Goal: Task Accomplishment & Management: Use online tool/utility

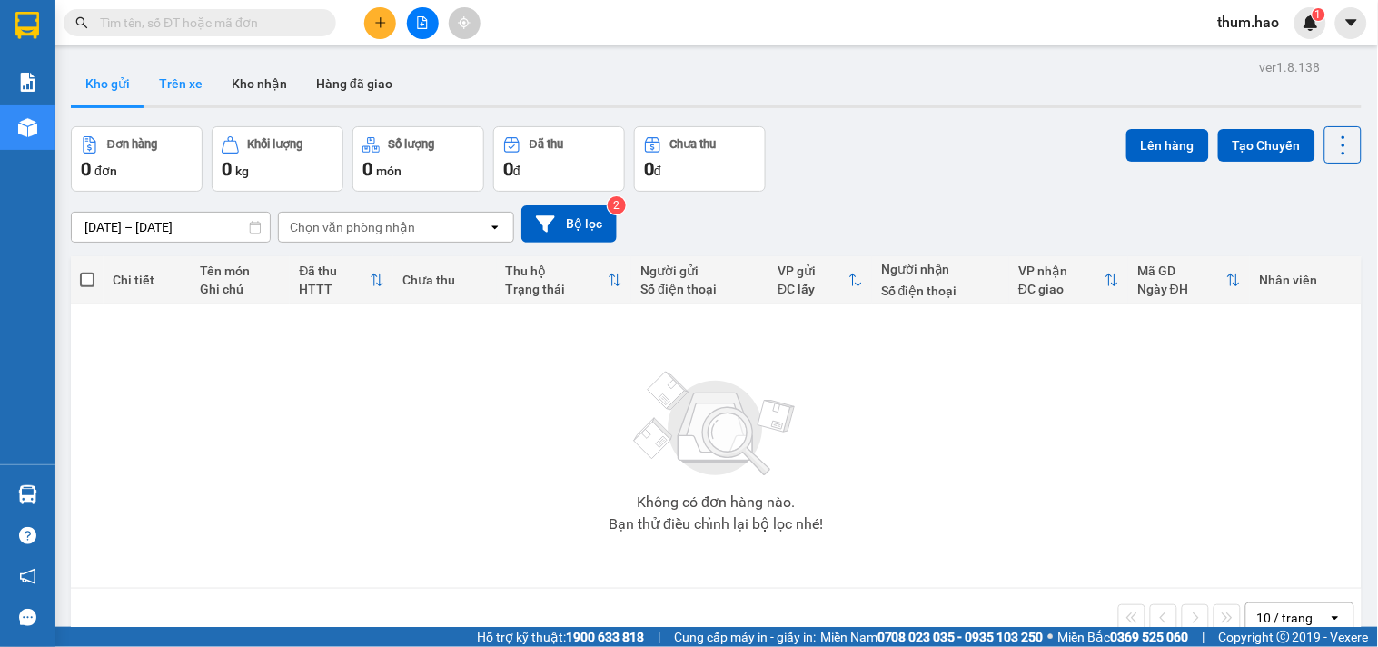
click at [175, 77] on button "Trên xe" at bounding box center [180, 84] width 73 height 44
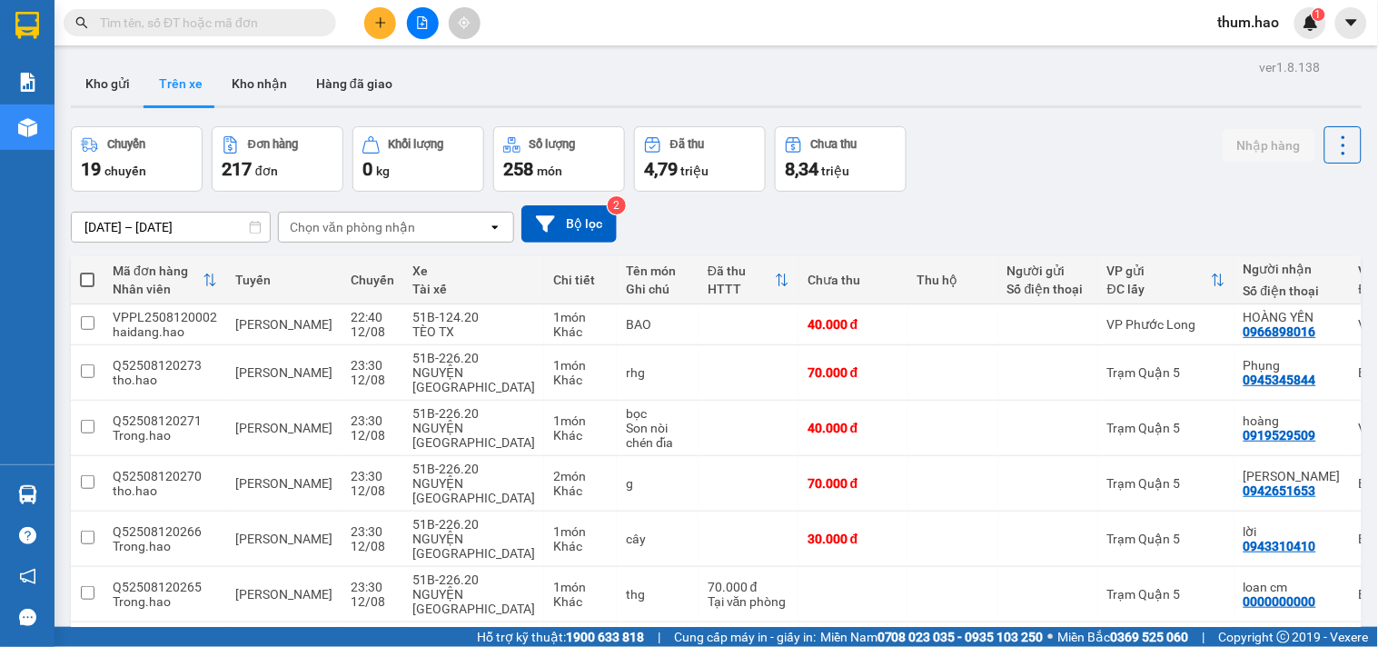
click at [439, 207] on div "[DATE] – [DATE] Press the down arrow key to interact with the calendar and sele…" at bounding box center [716, 223] width 1291 height 37
click at [434, 223] on div "Chọn văn phòng nhận" at bounding box center [383, 227] width 209 height 29
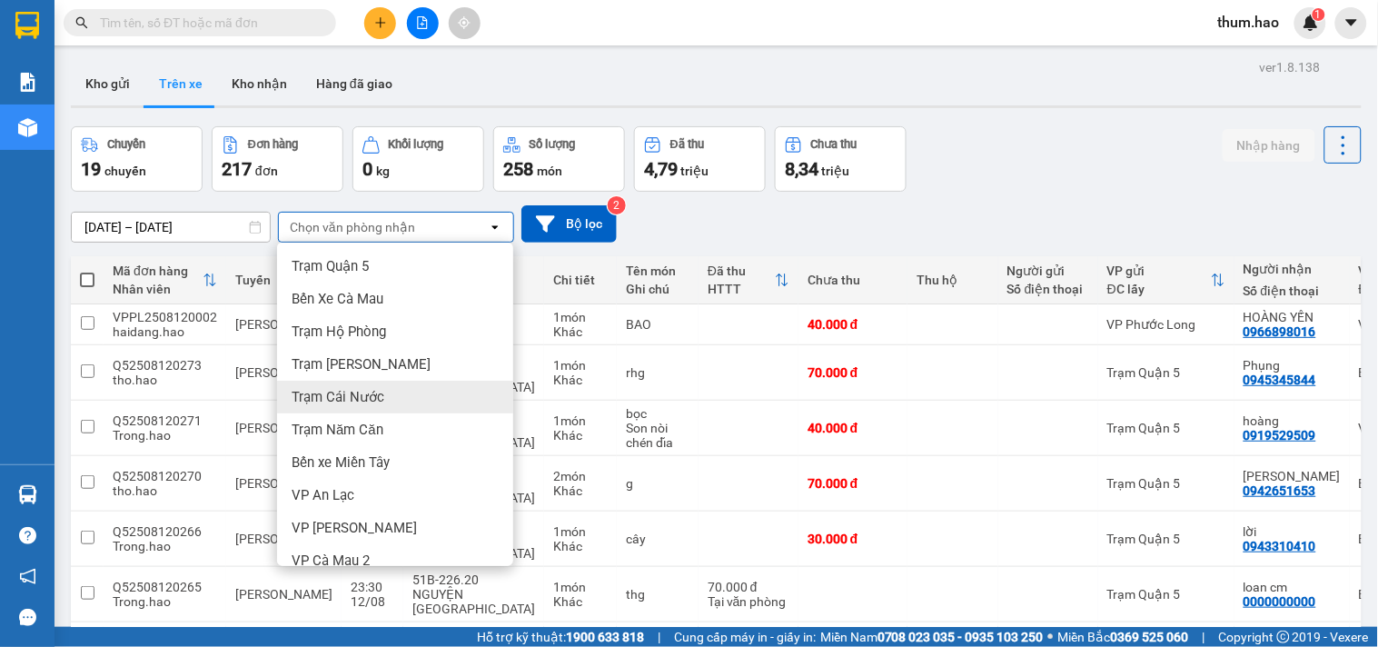
click at [370, 402] on span "Trạm Cái Nước" at bounding box center [338, 397] width 93 height 18
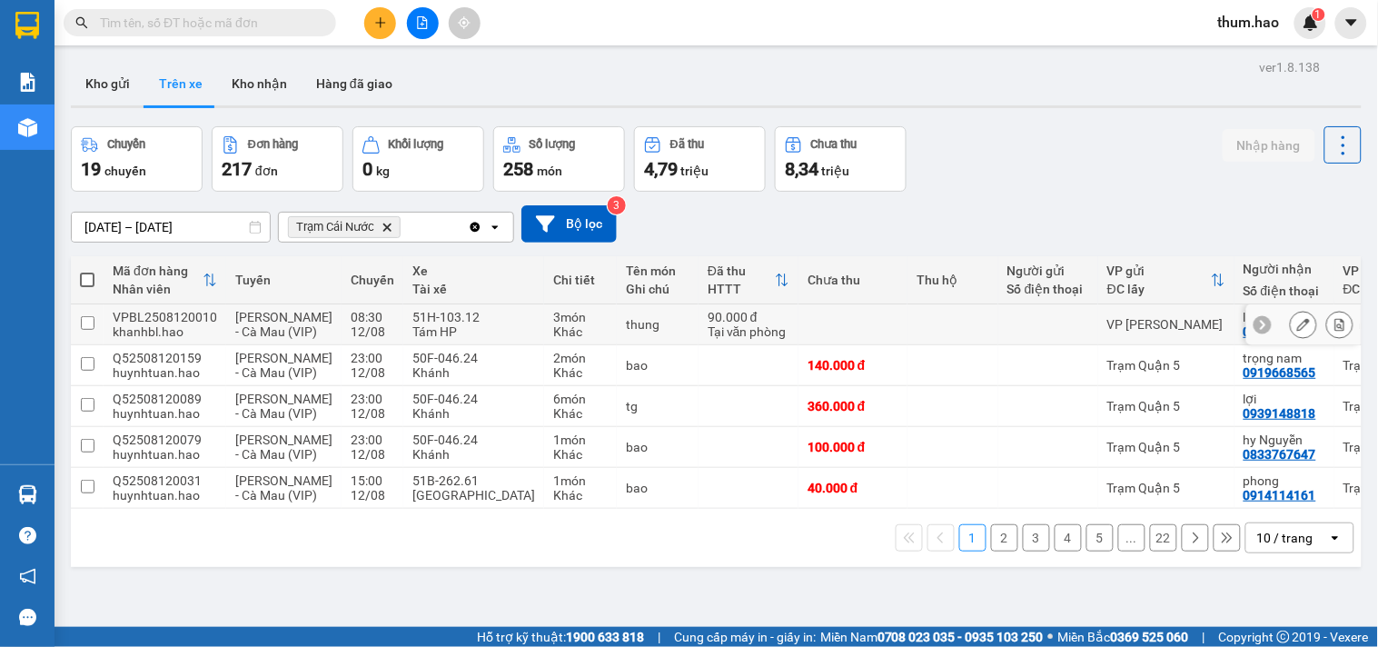
scroll to position [84, 0]
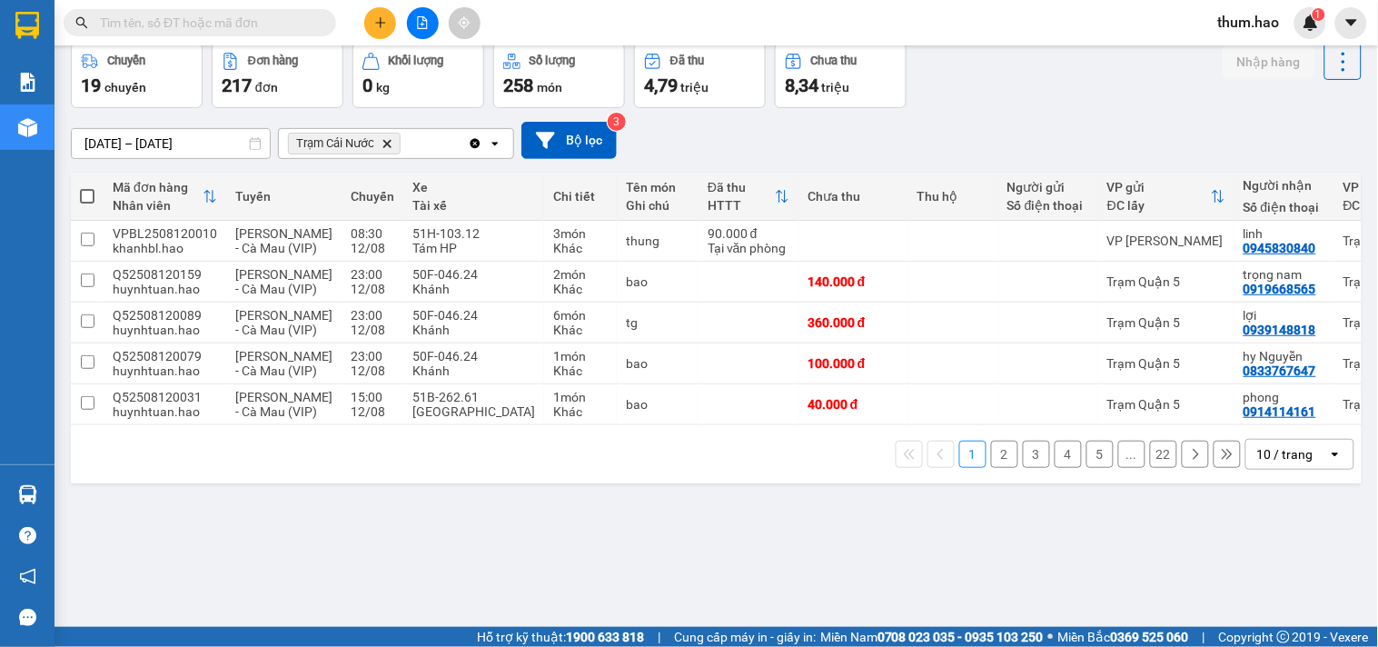
click at [1279, 463] on div "10 / trang" at bounding box center [1285, 454] width 56 height 18
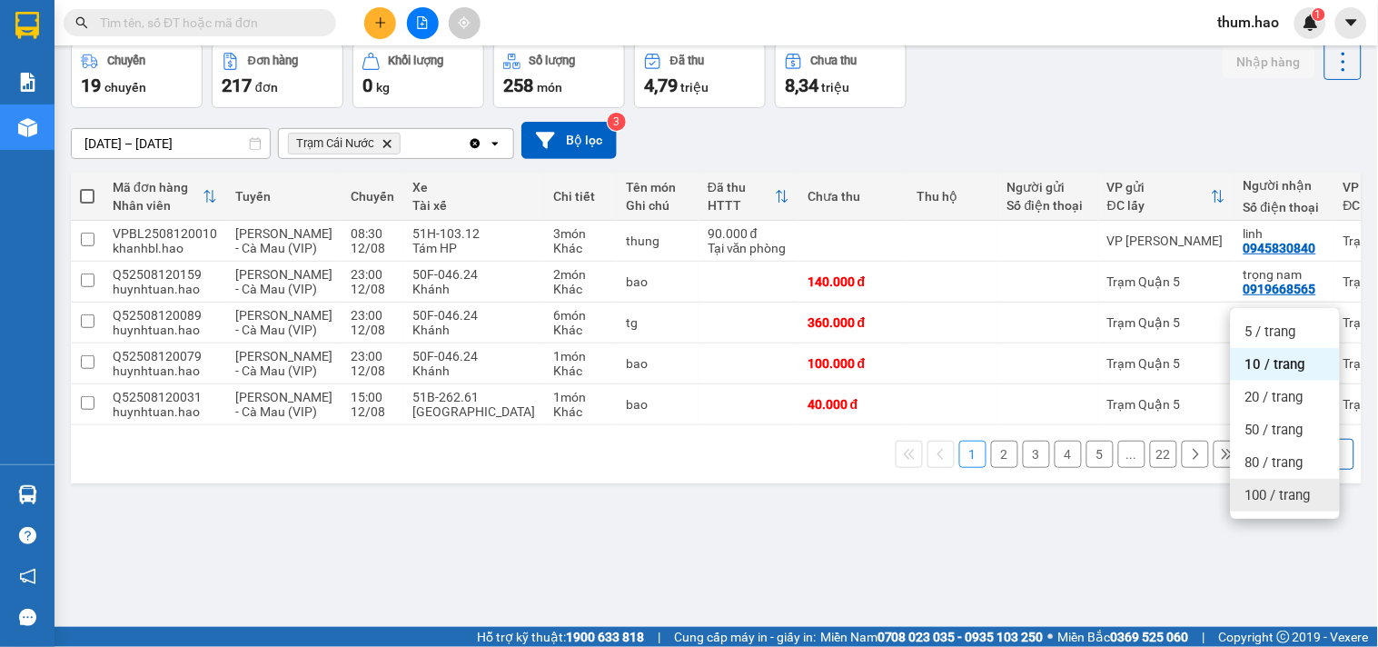
click at [1287, 495] on span "100 / trang" at bounding box center [1277, 495] width 65 height 18
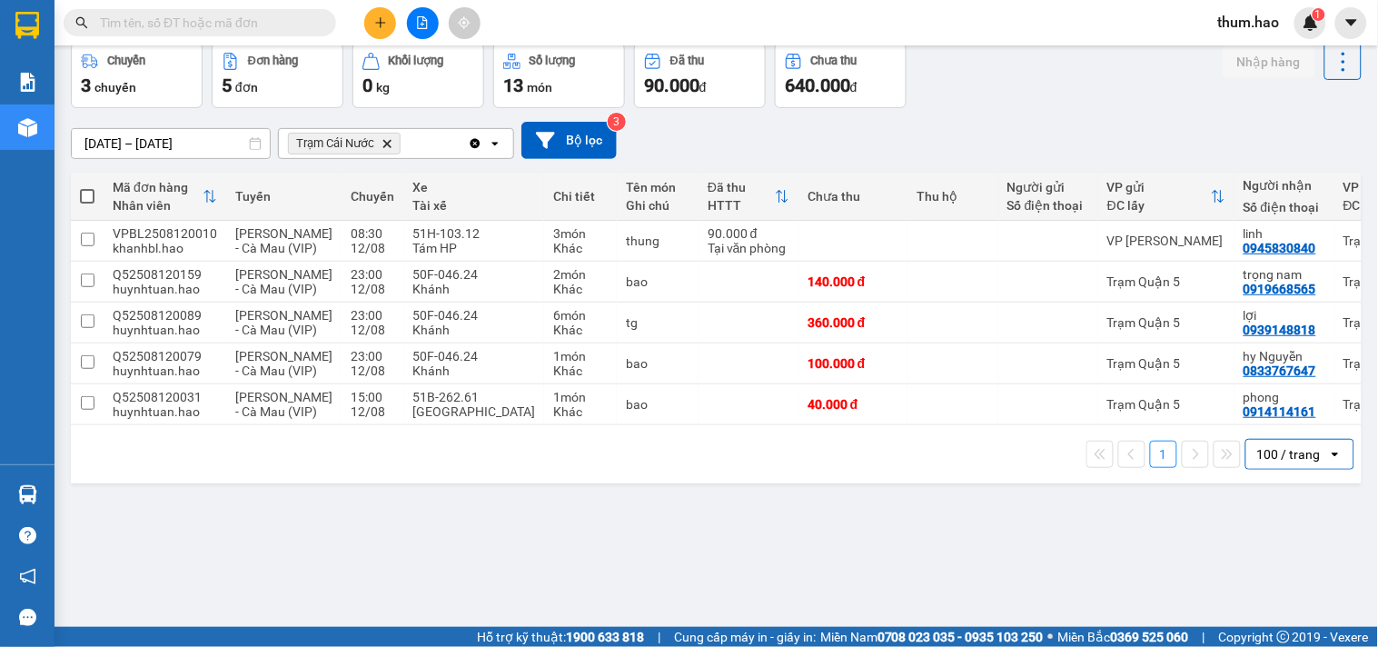
click at [142, 156] on div "ver 1.8.138 Kho gửi Trên xe Kho nhận Hàng đã giao Chuyến 3 chuyến Đơn hàng 5 đơ…" at bounding box center [716, 294] width 1305 height 647
click at [856, 116] on div "[DATE] – [DATE] Press the down arrow key to interact with the calendar and sele…" at bounding box center [716, 140] width 1291 height 64
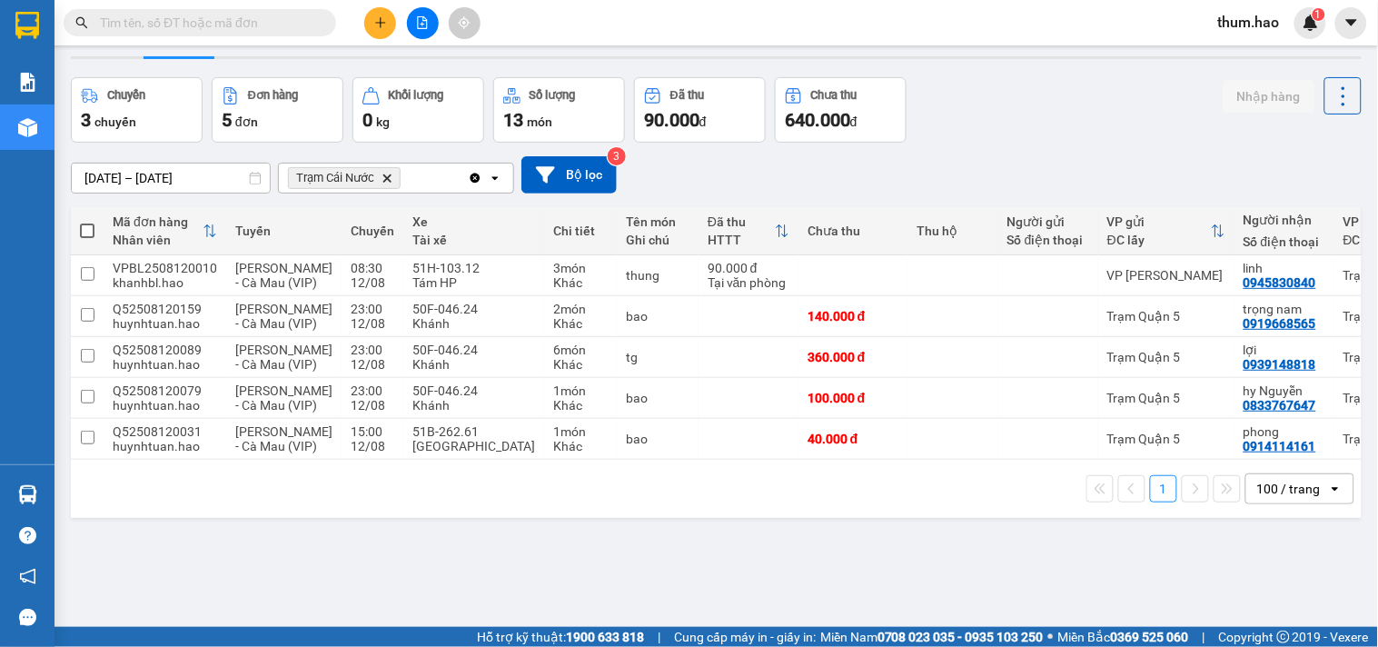
scroll to position [0, 0]
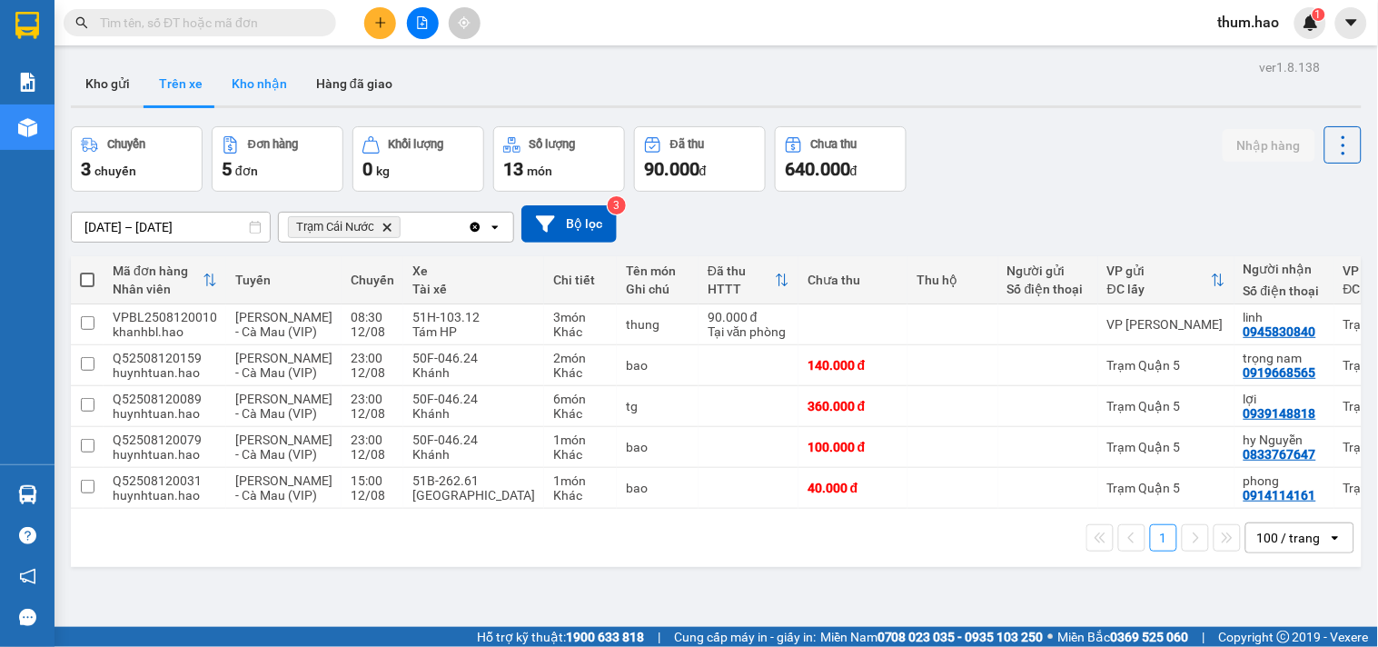
click at [270, 83] on button "Kho nhận" at bounding box center [259, 84] width 84 height 44
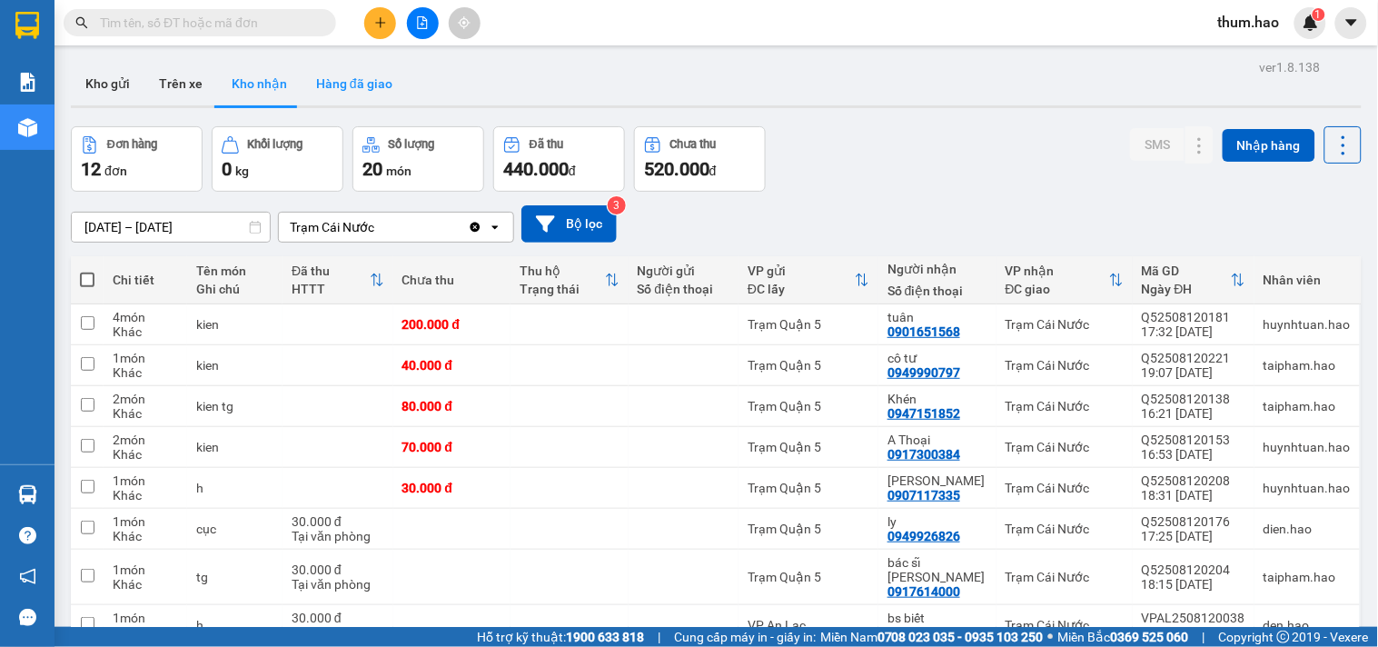
click at [346, 70] on button "Hàng đã giao" at bounding box center [354, 84] width 105 height 44
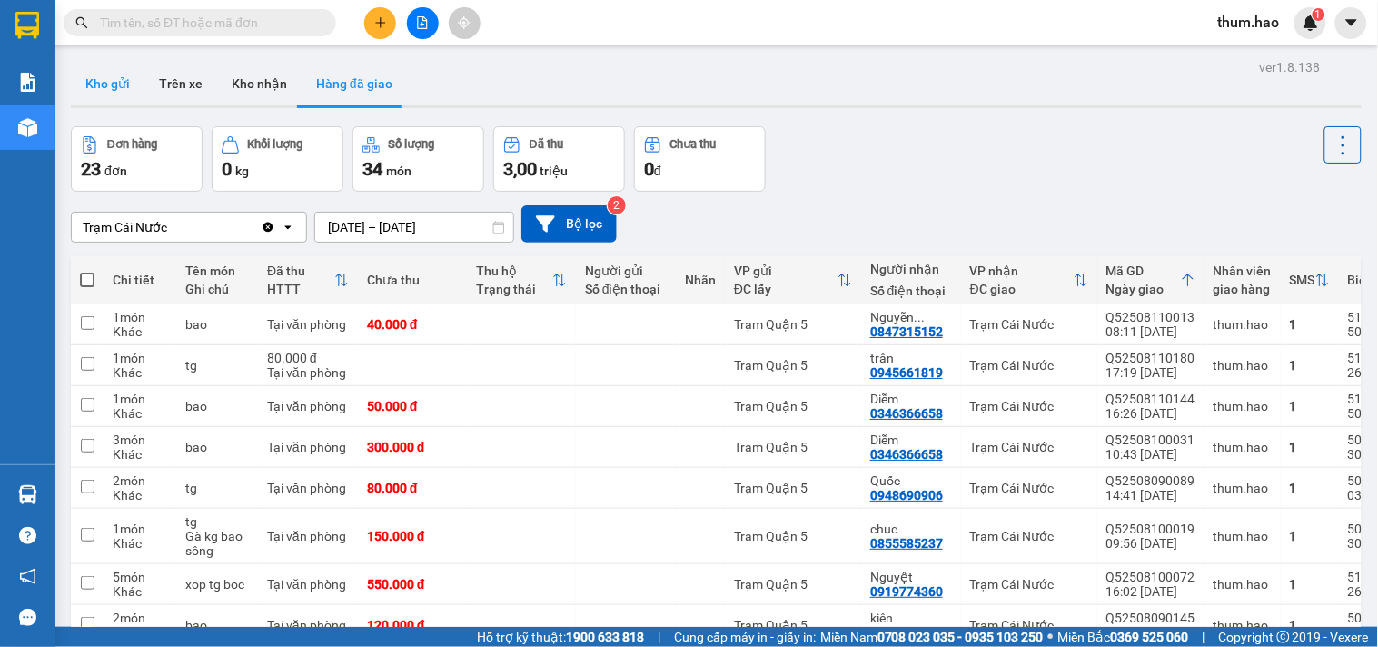
click at [92, 84] on button "Kho gửi" at bounding box center [108, 84] width 74 height 44
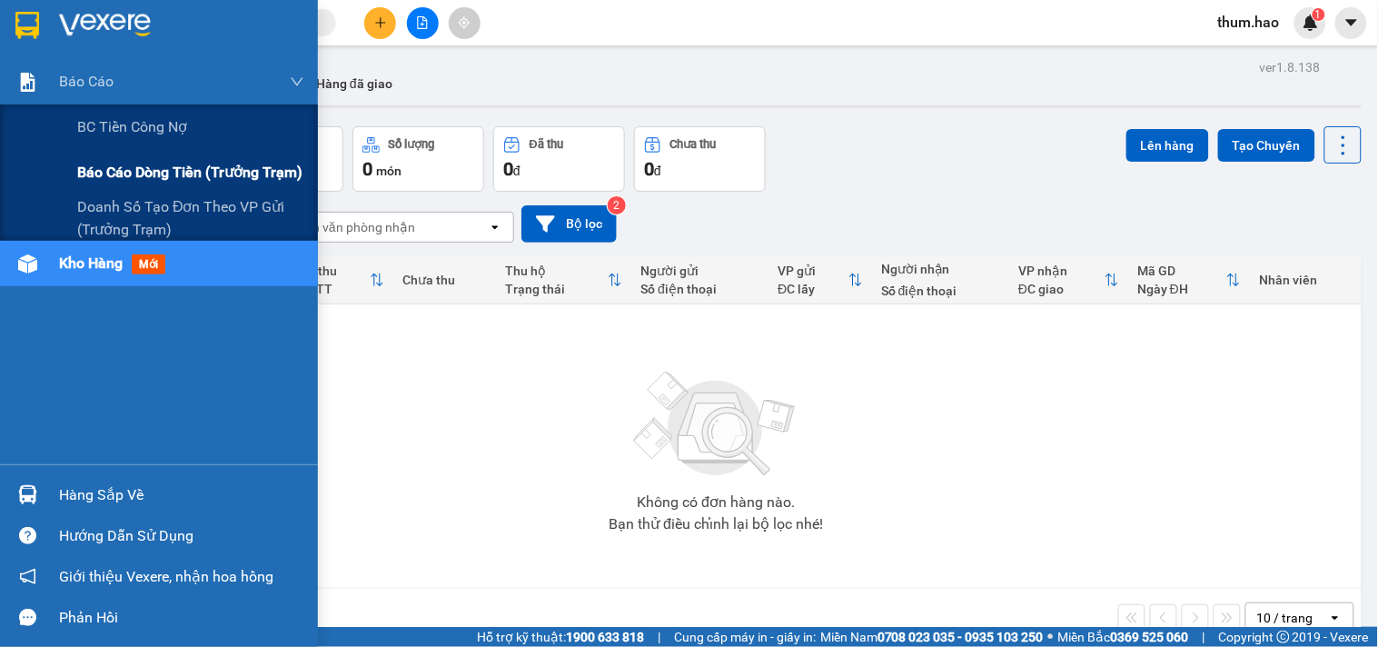
click at [109, 166] on span "Báo cáo dòng tiền (trưởng trạm)" at bounding box center [189, 172] width 225 height 23
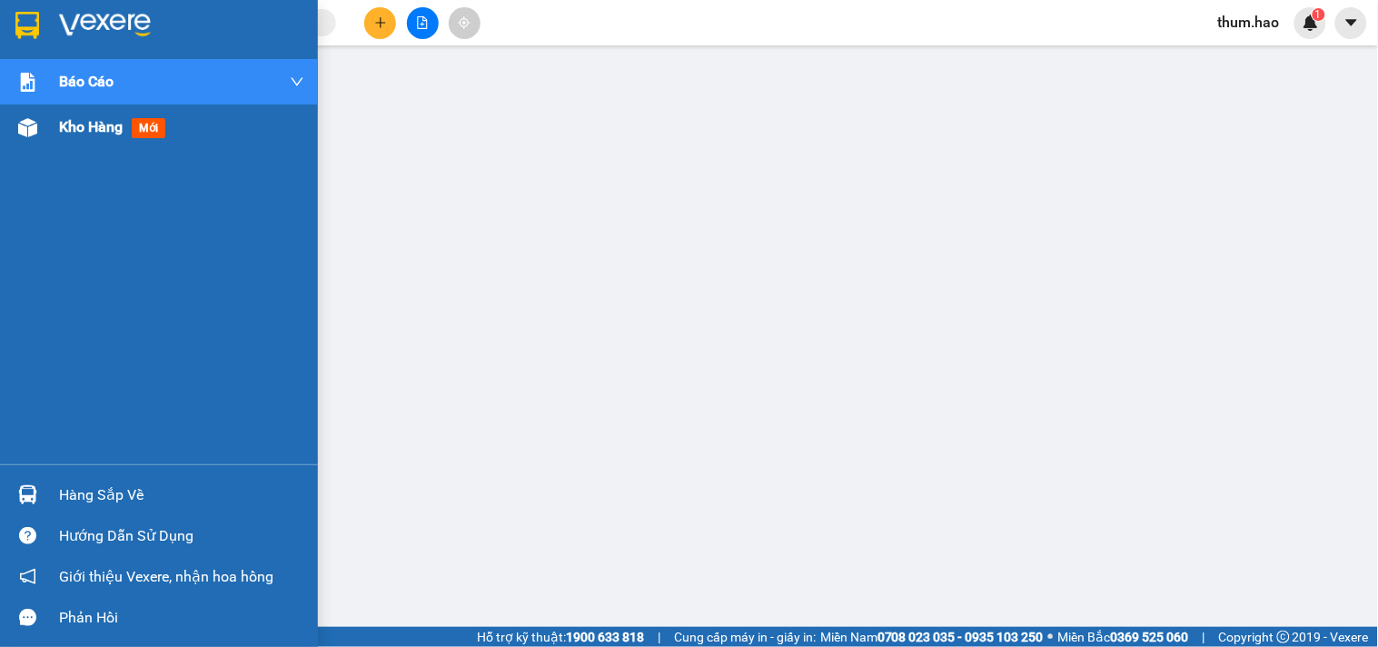
drag, startPoint x: 46, startPoint y: 124, endPoint x: 120, endPoint y: 132, distance: 73.9
click at [47, 124] on div "Kho hàng mới" at bounding box center [159, 126] width 318 height 45
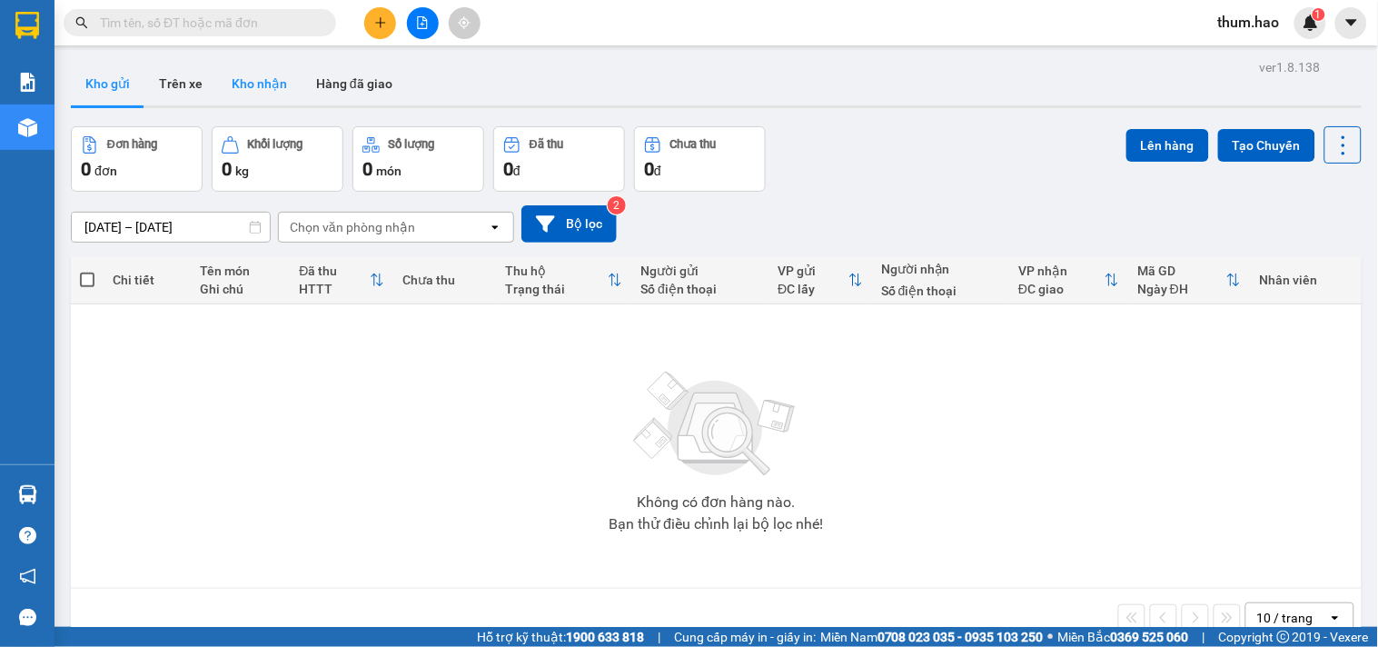
click at [267, 93] on button "Kho nhận" at bounding box center [259, 84] width 84 height 44
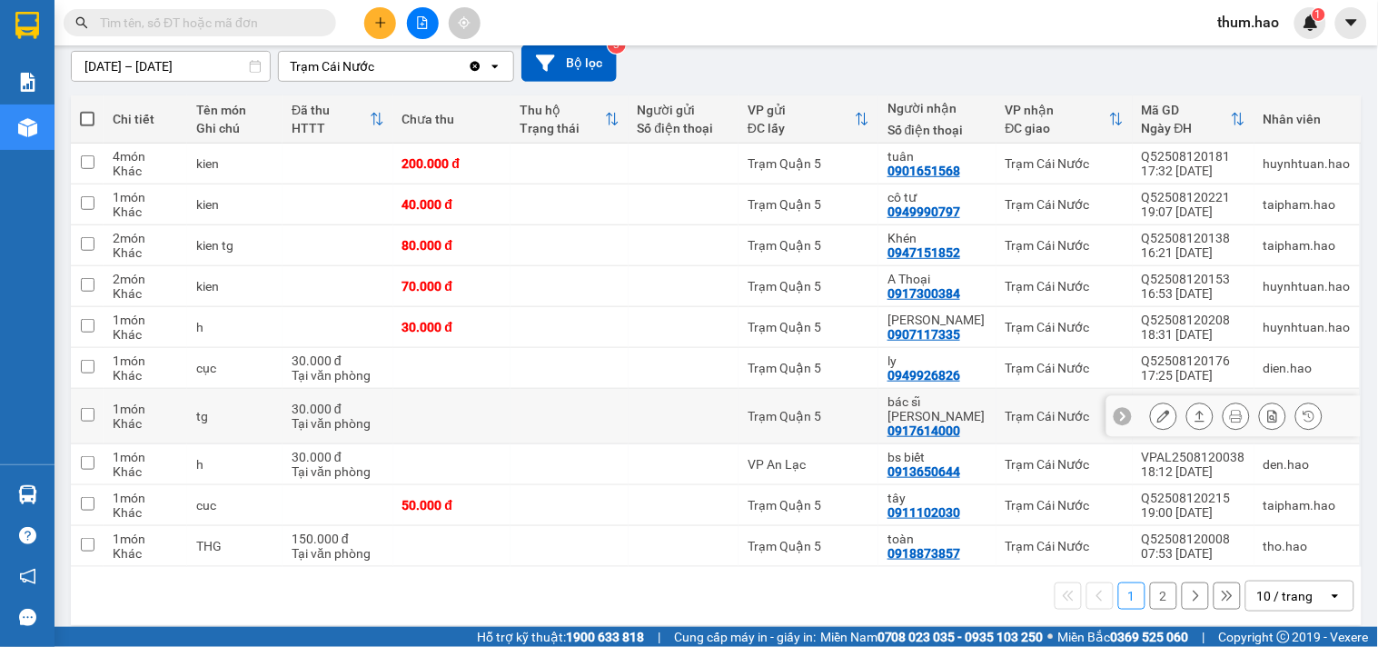
scroll to position [162, 0]
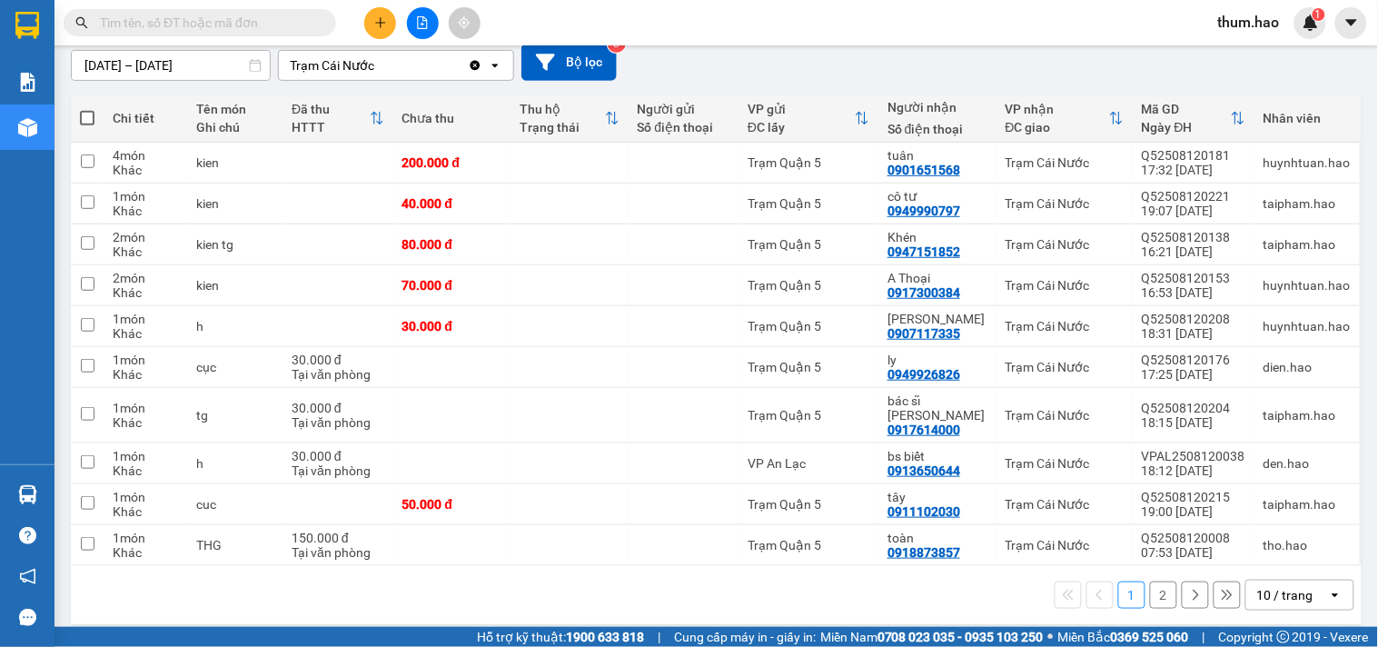
click at [1328, 588] on icon "open" at bounding box center [1335, 595] width 15 height 15
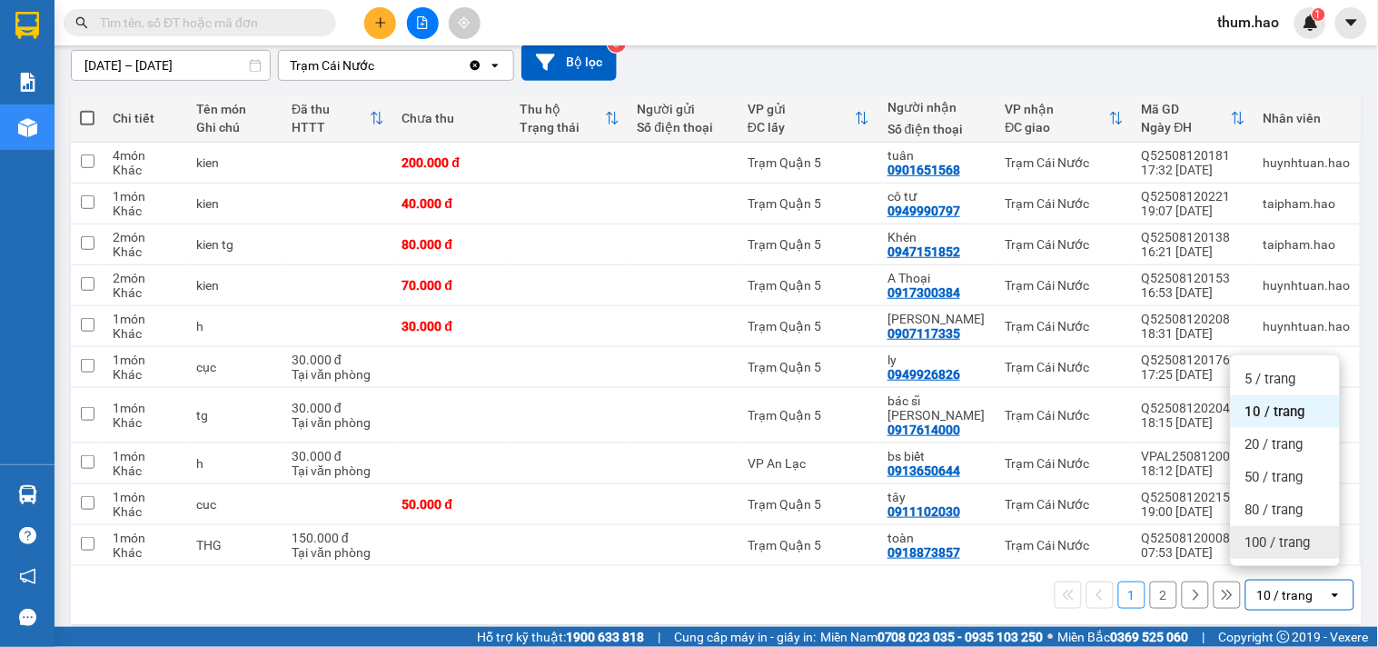
click at [1268, 543] on span "100 / trang" at bounding box center [1277, 542] width 65 height 18
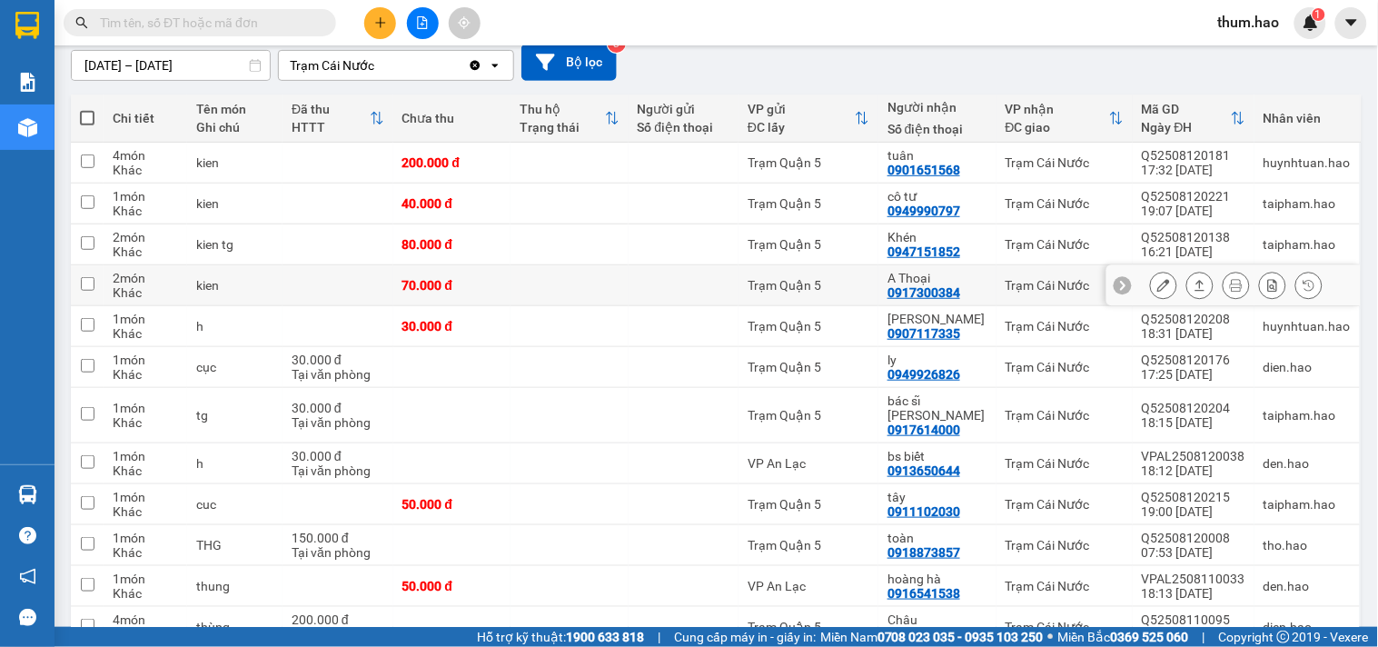
scroll to position [243, 0]
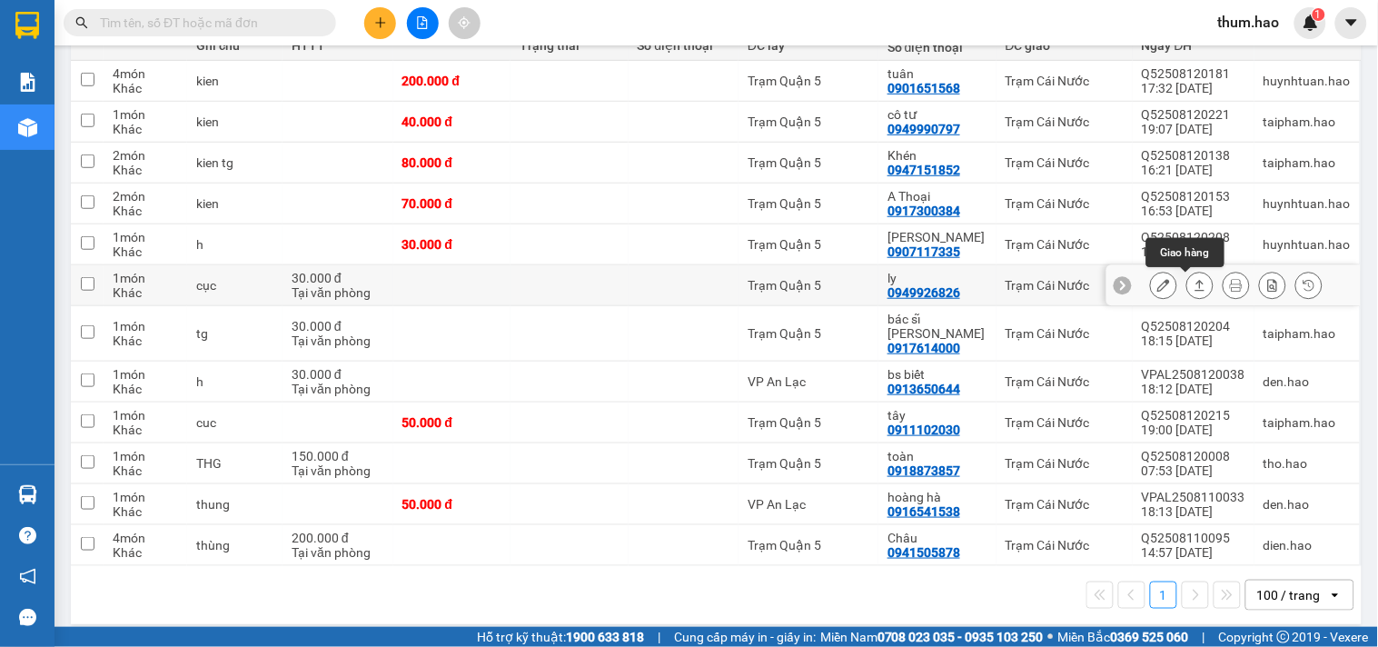
click at [1194, 292] on button at bounding box center [1199, 286] width 25 height 32
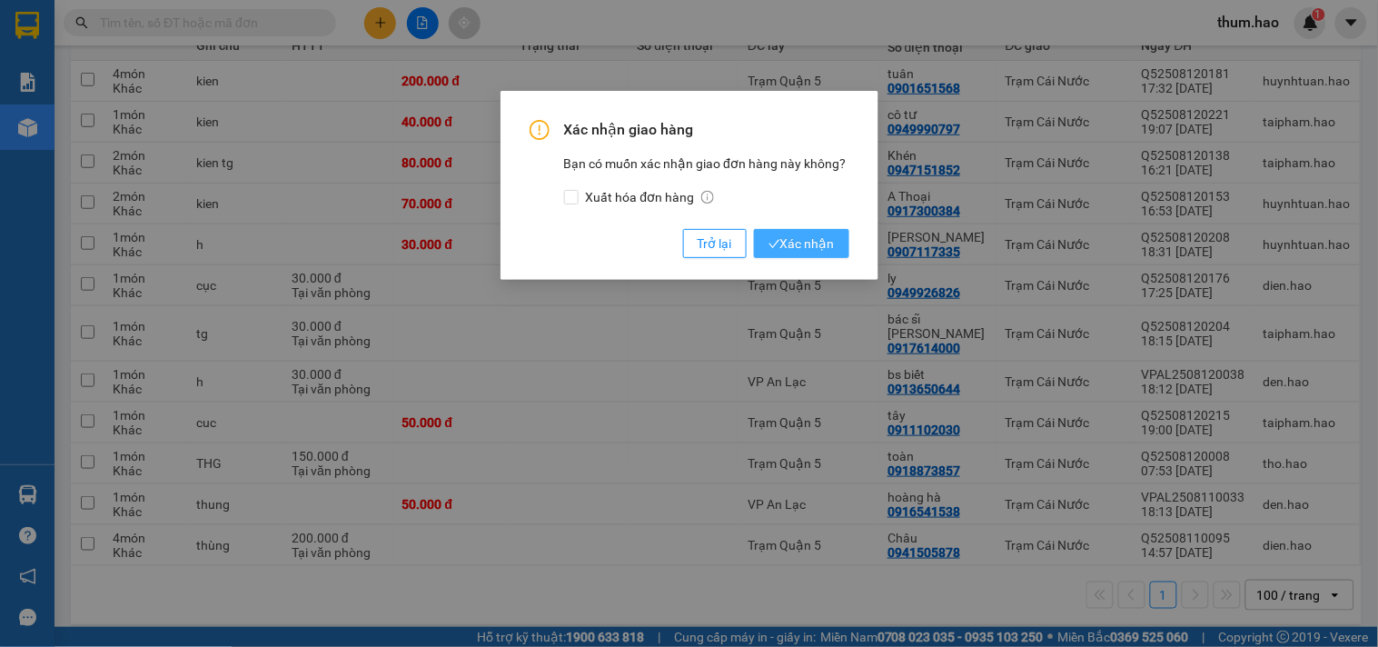
click at [799, 239] on span "Xác nhận" at bounding box center [801, 243] width 66 height 20
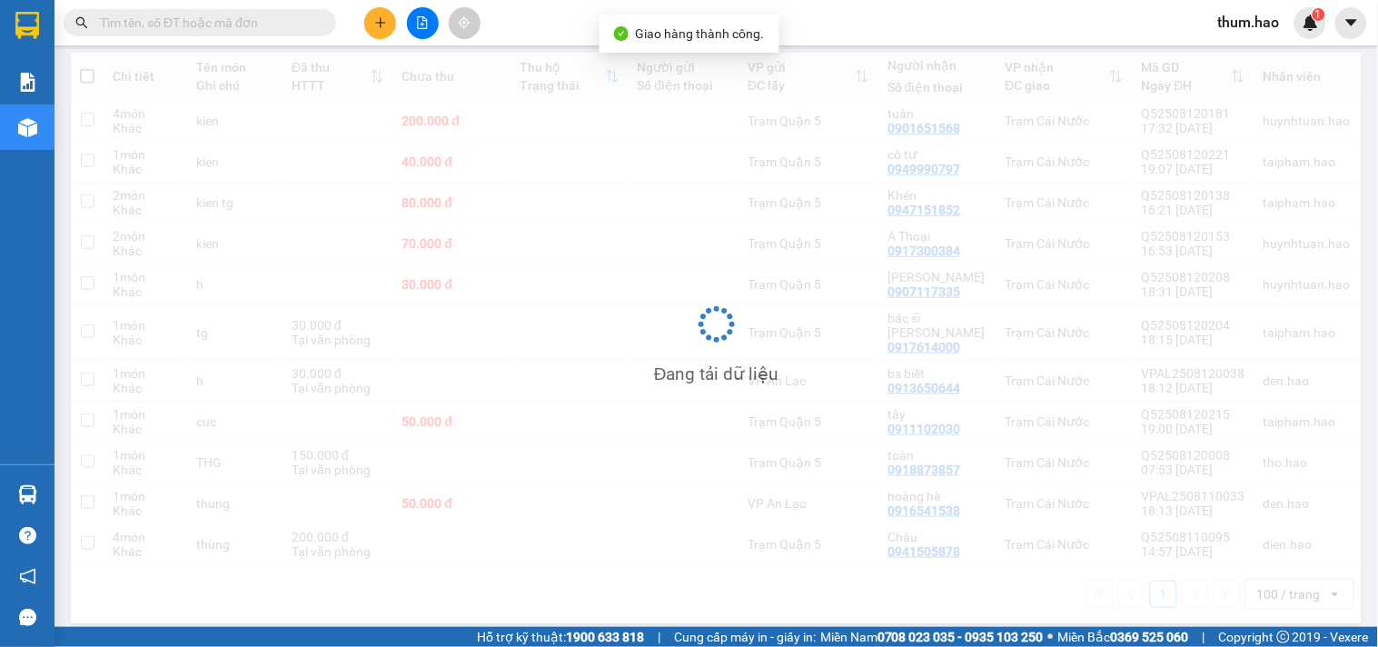
scroll to position [203, 0]
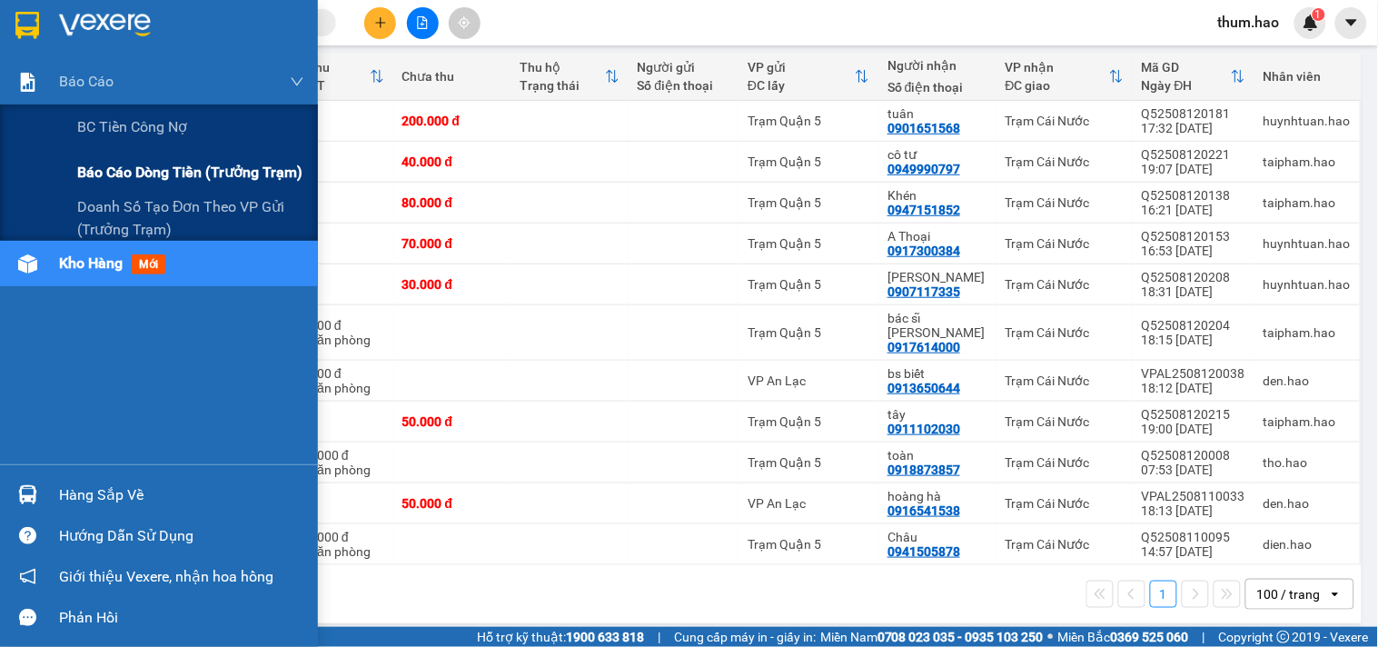
click at [120, 158] on div "Báo cáo dòng tiền (trưởng trạm)" at bounding box center [190, 172] width 227 height 45
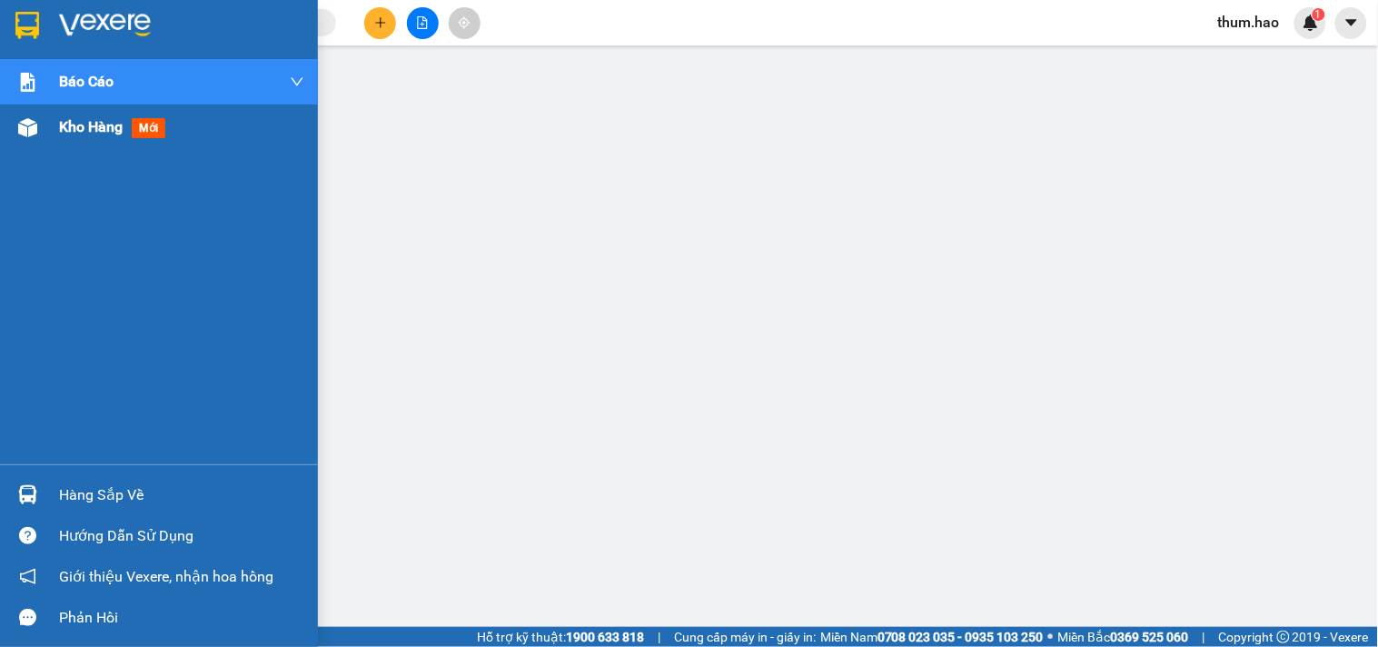
click at [69, 145] on div "Kho hàng mới" at bounding box center [181, 126] width 245 height 45
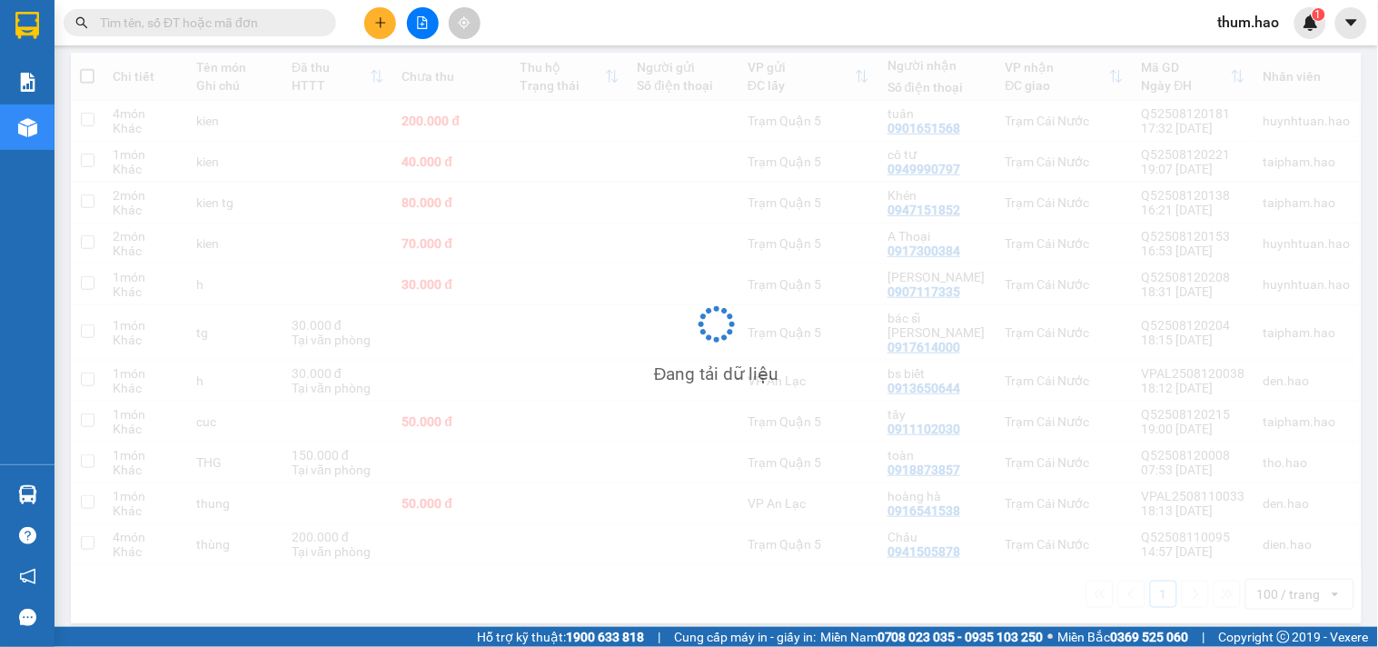
scroll to position [203, 0]
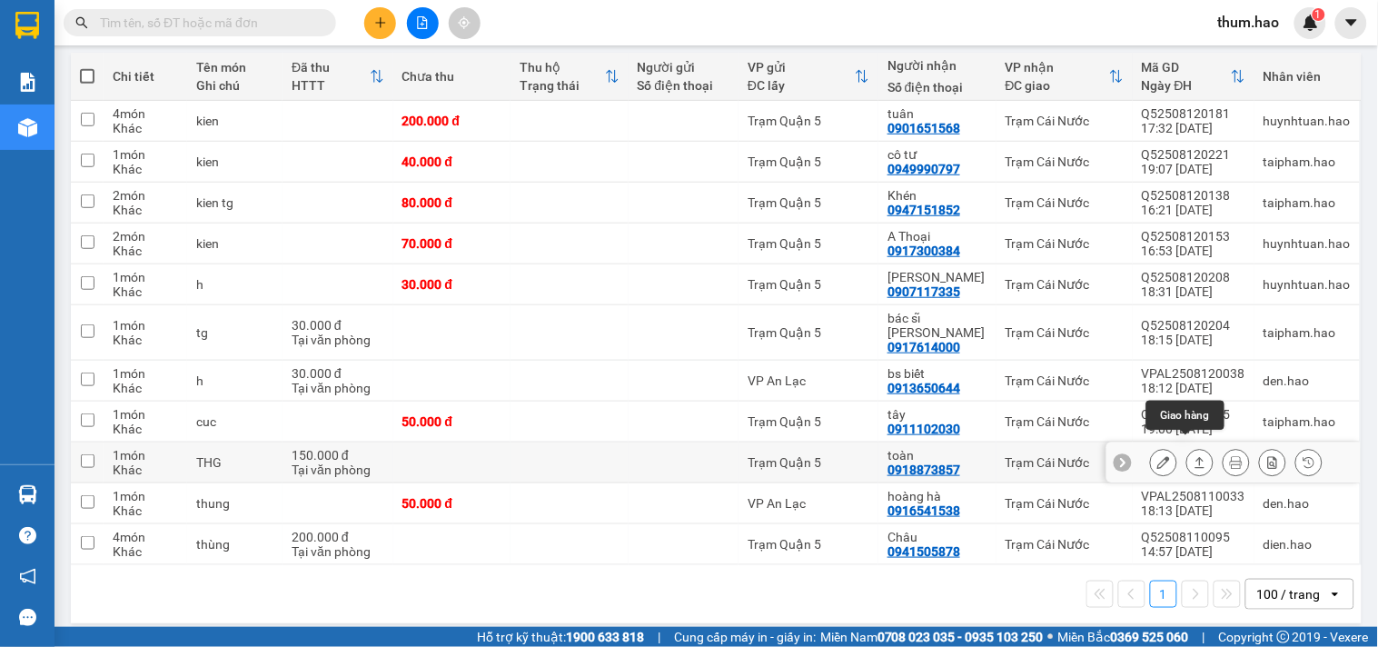
click at [1193, 456] on icon at bounding box center [1199, 462] width 13 height 13
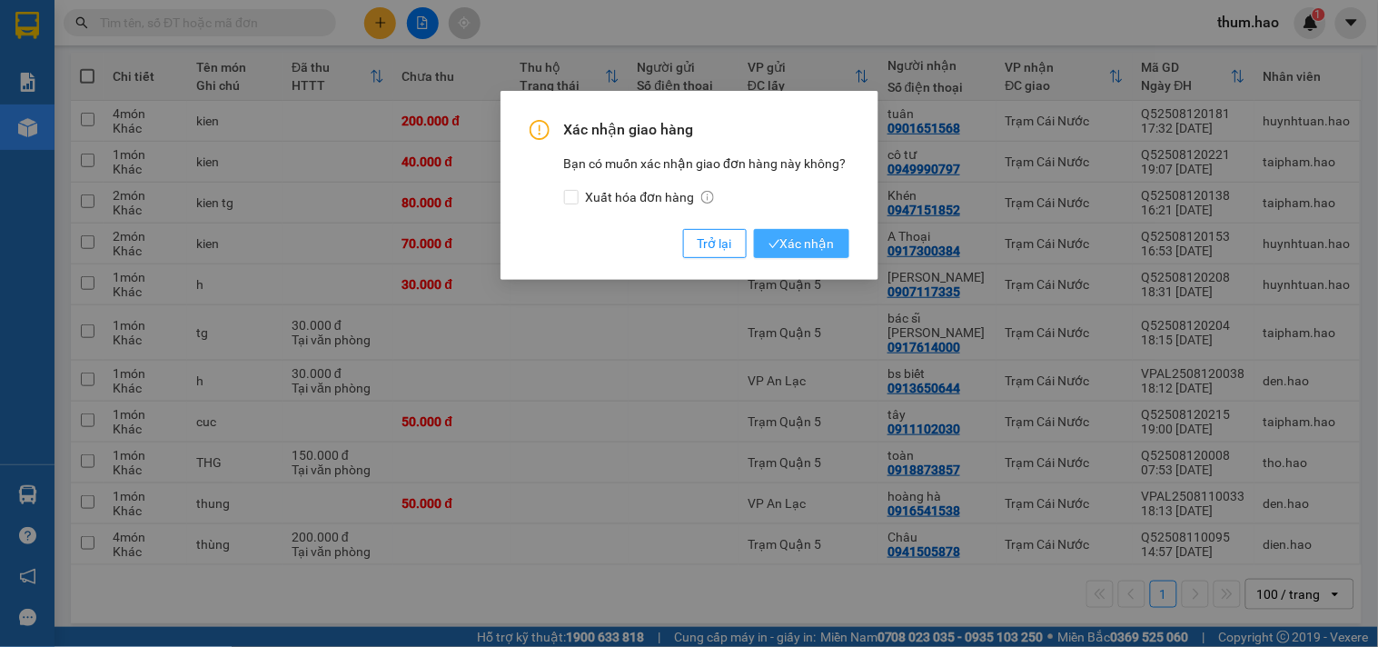
click at [811, 233] on span "Xác nhận" at bounding box center [801, 243] width 66 height 20
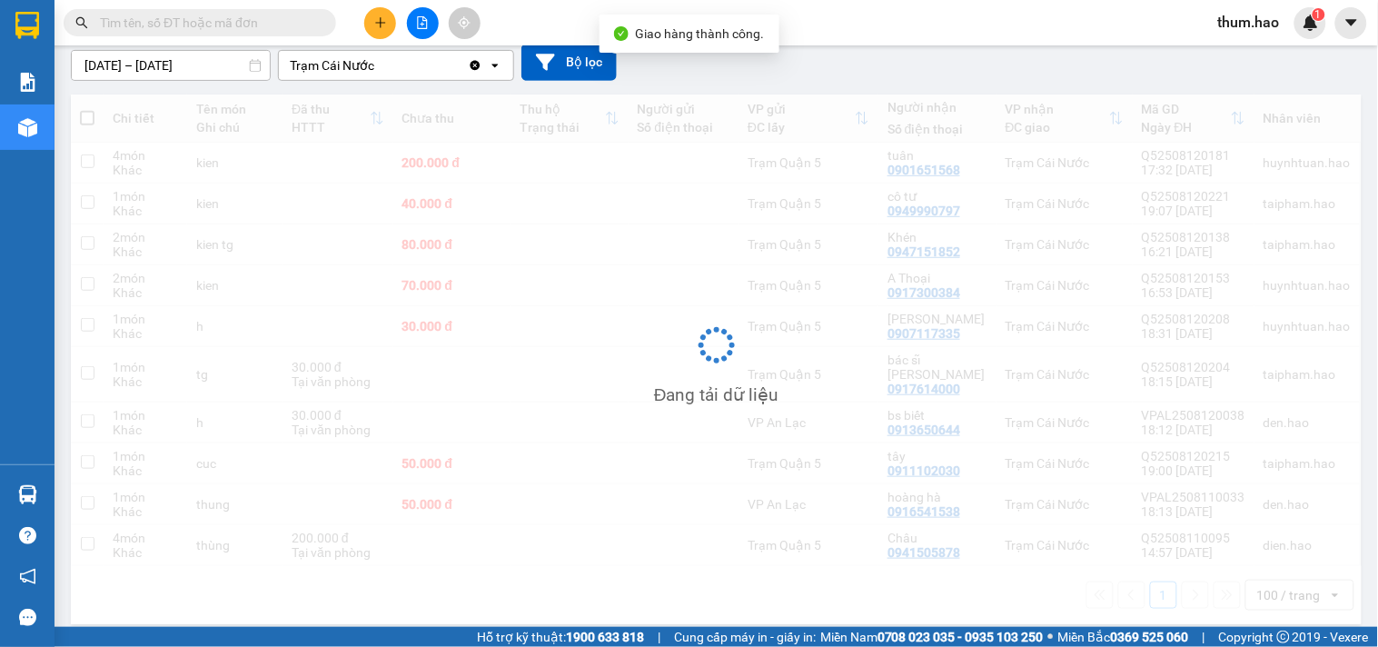
scroll to position [162, 0]
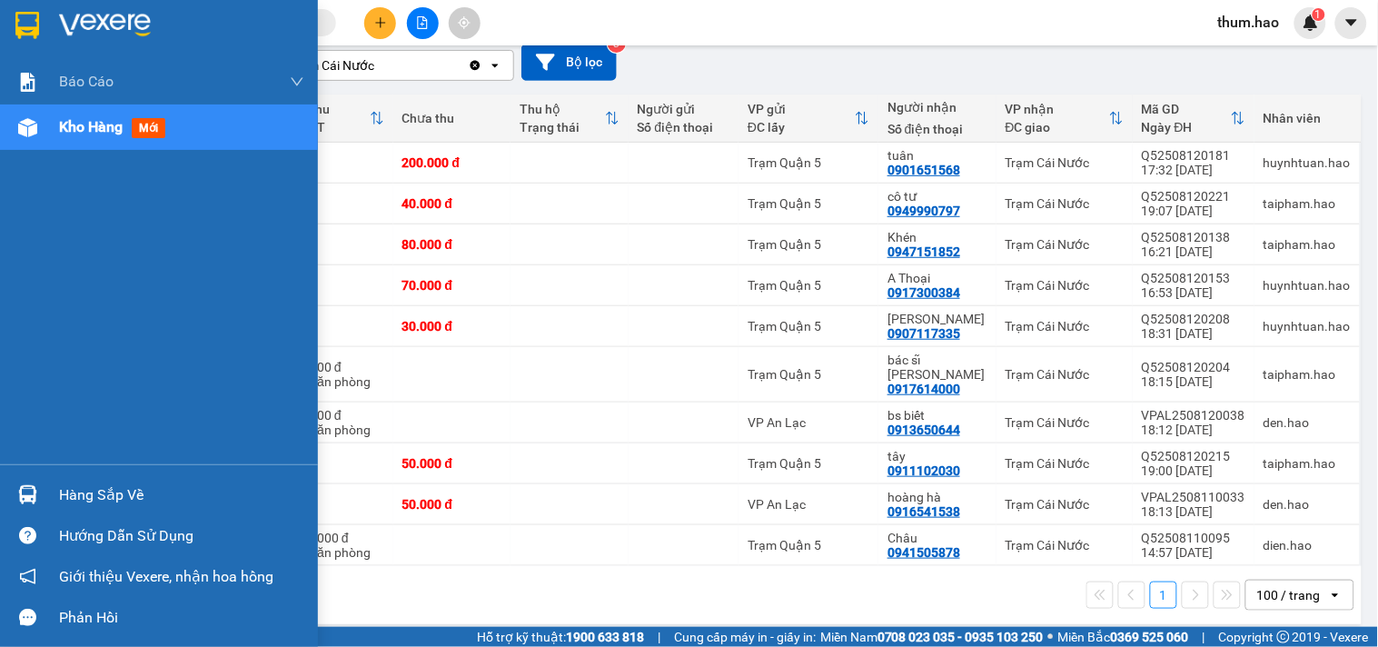
click at [103, 120] on span "Kho hàng" at bounding box center [91, 126] width 64 height 17
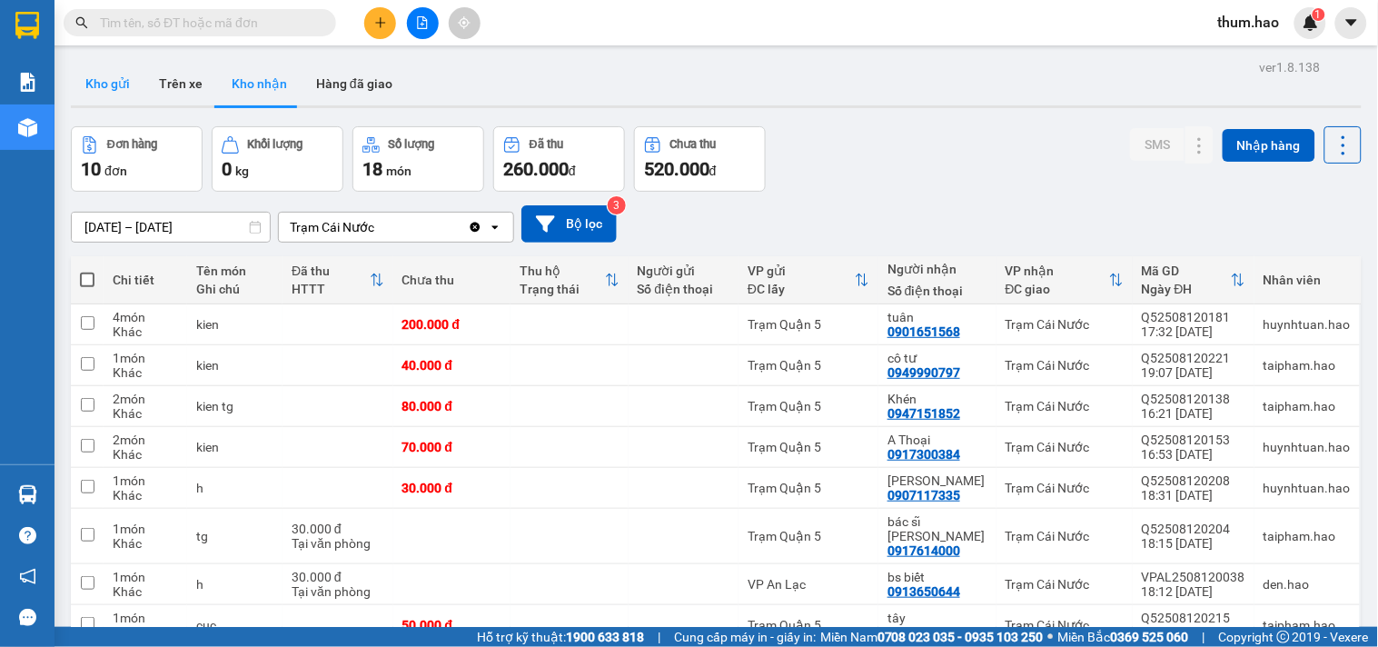
click at [93, 95] on button "Kho gửi" at bounding box center [108, 84] width 74 height 44
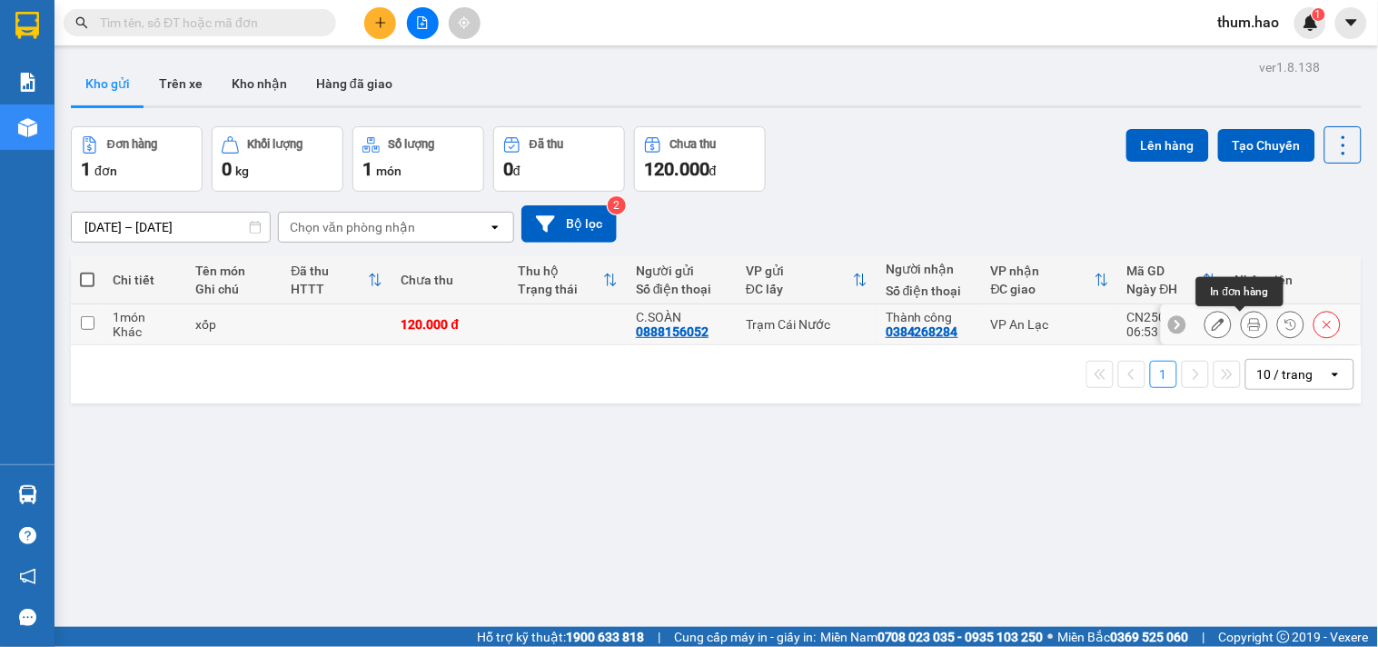
click at [1248, 325] on icon at bounding box center [1254, 324] width 13 height 13
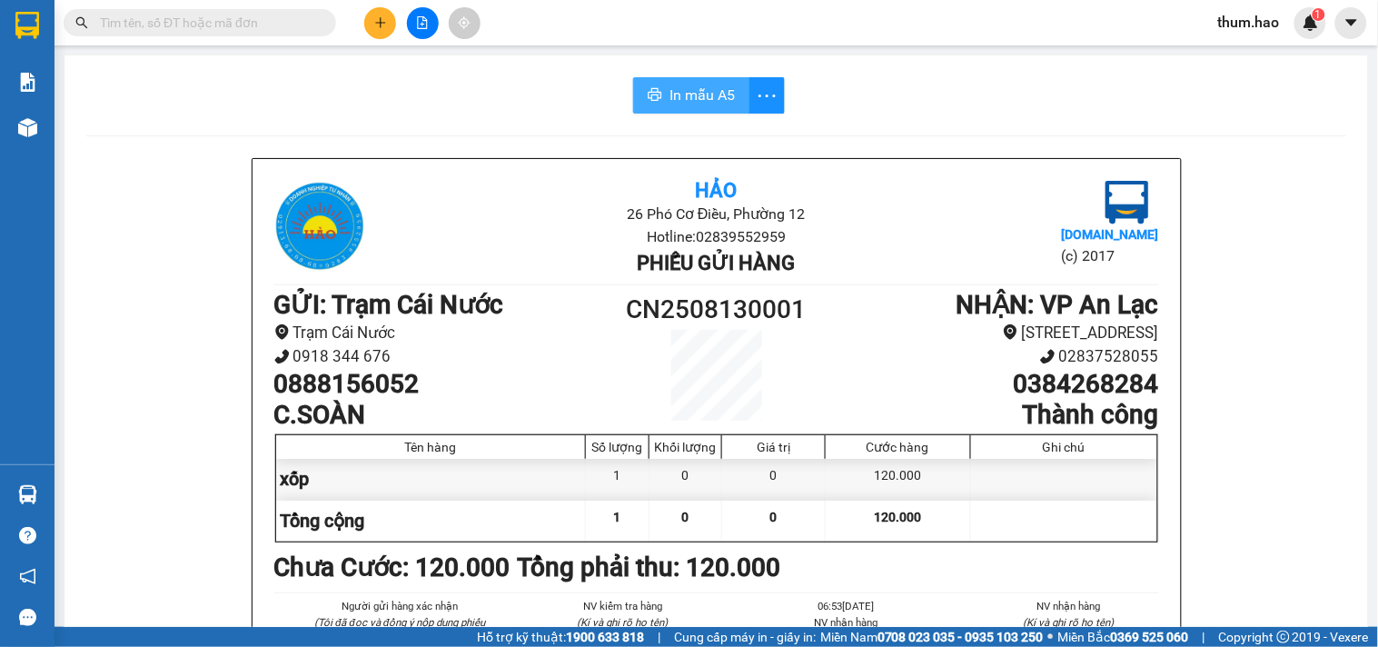
click at [715, 105] on span "In mẫu A5" at bounding box center [701, 95] width 65 height 23
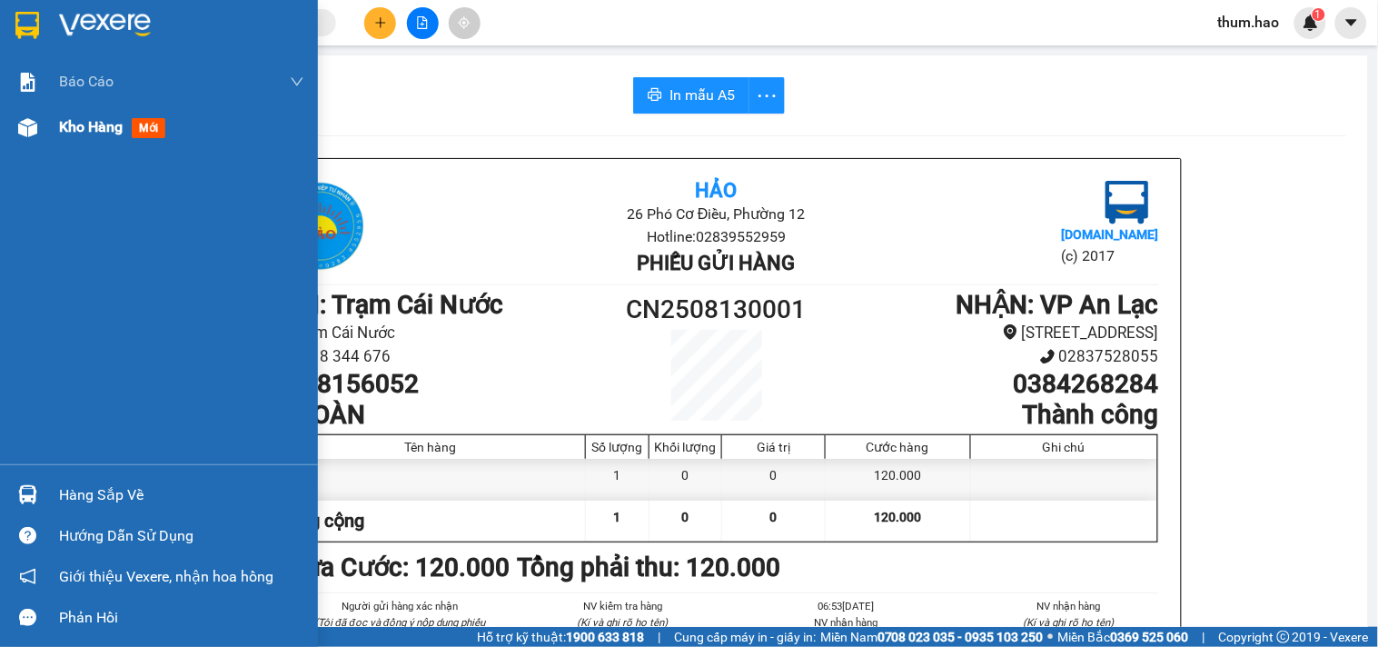
click at [84, 130] on span "Kho hàng" at bounding box center [91, 126] width 64 height 17
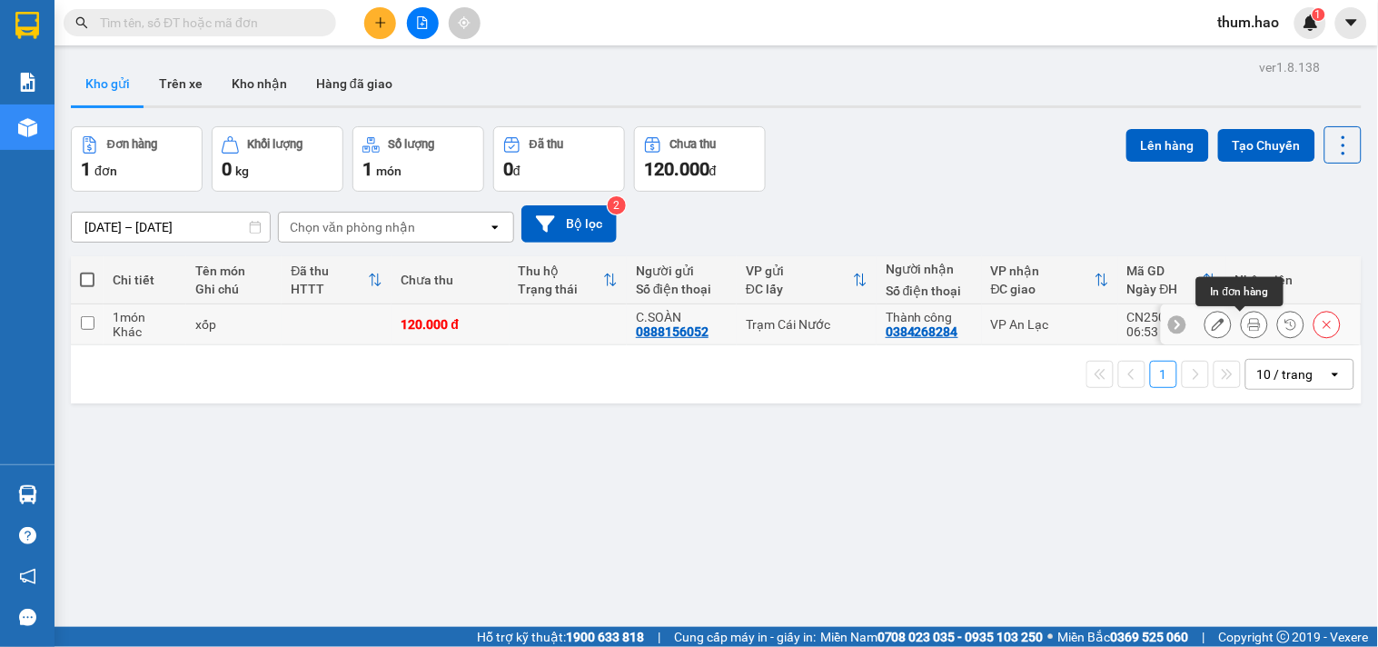
click at [1248, 321] on icon at bounding box center [1254, 324] width 13 height 13
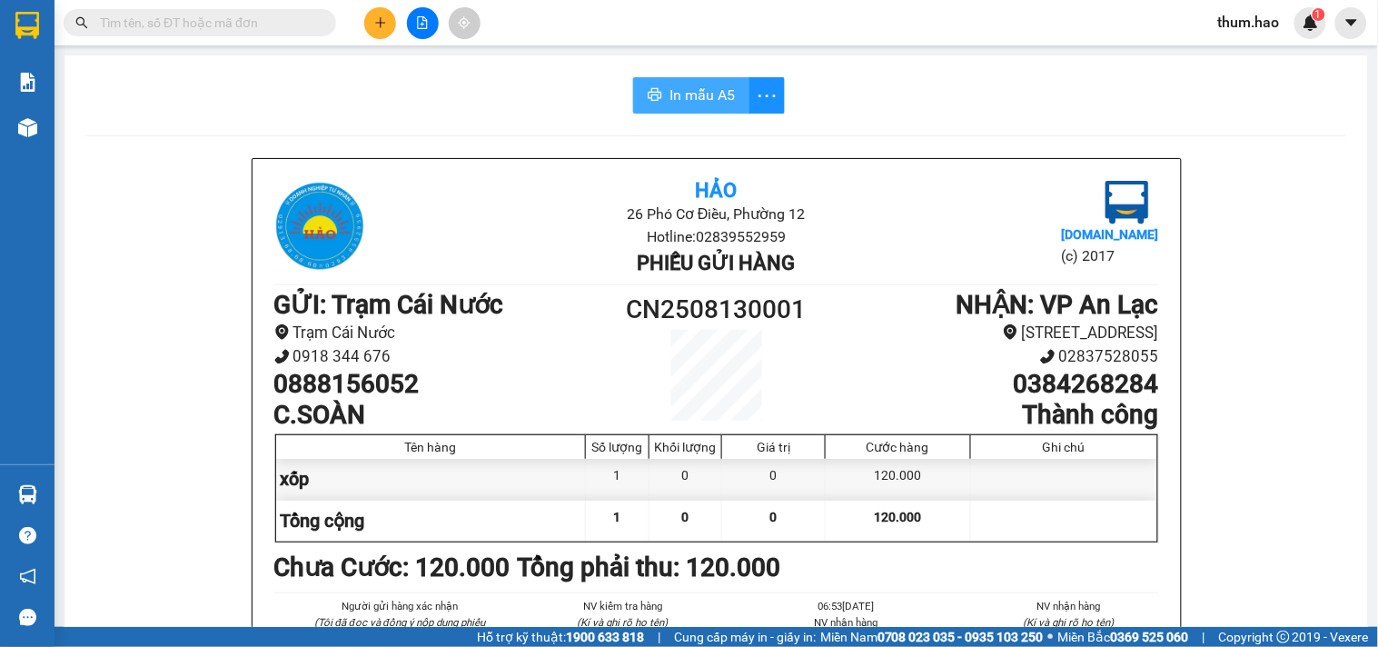
click at [685, 84] on span "In mẫu A5" at bounding box center [701, 95] width 65 height 23
click at [701, 95] on span "In mẫu A5" at bounding box center [701, 95] width 65 height 23
